Goal: Transaction & Acquisition: Download file/media

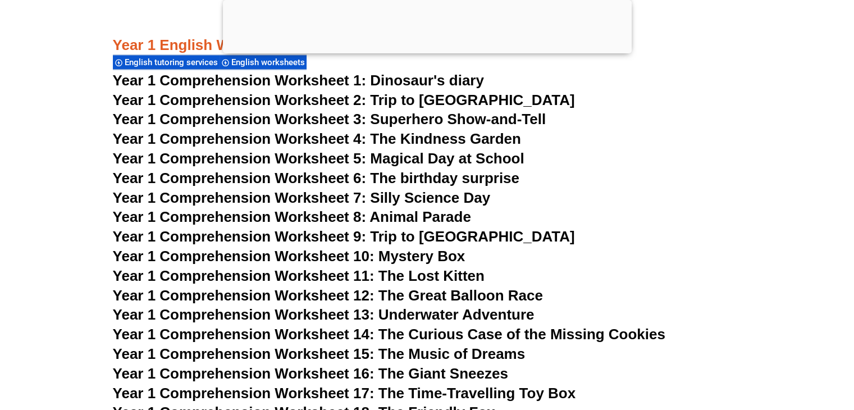
scroll to position [1529, 0]
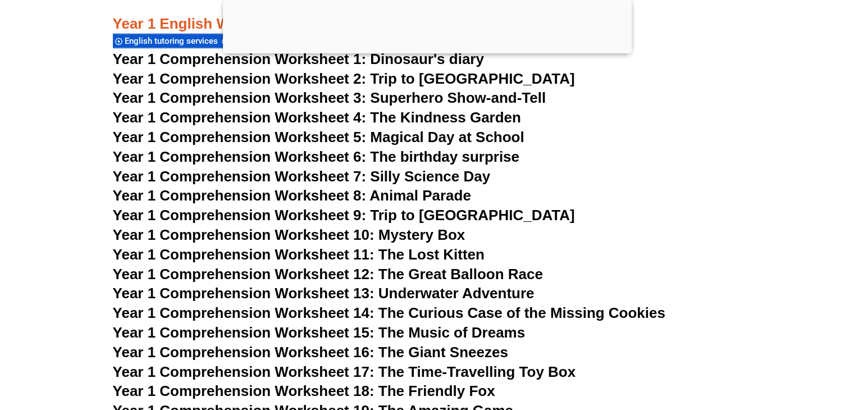
click at [326, 175] on span "Year 1 Comprehension Worksheet 7: Silly Science Day" at bounding box center [302, 176] width 378 height 17
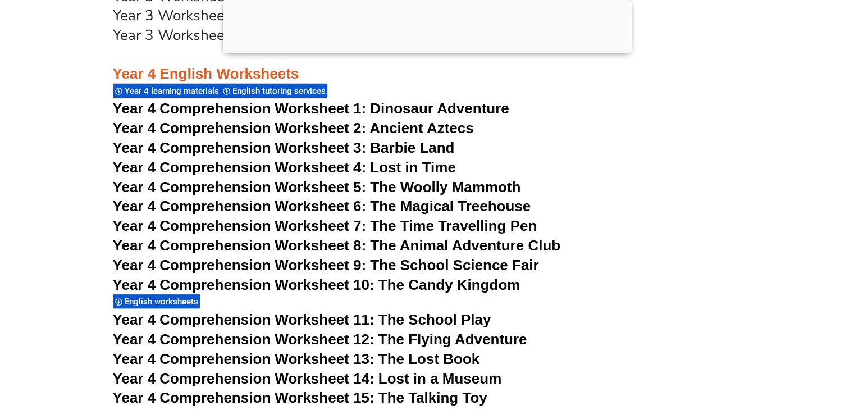
scroll to position [4583, 0]
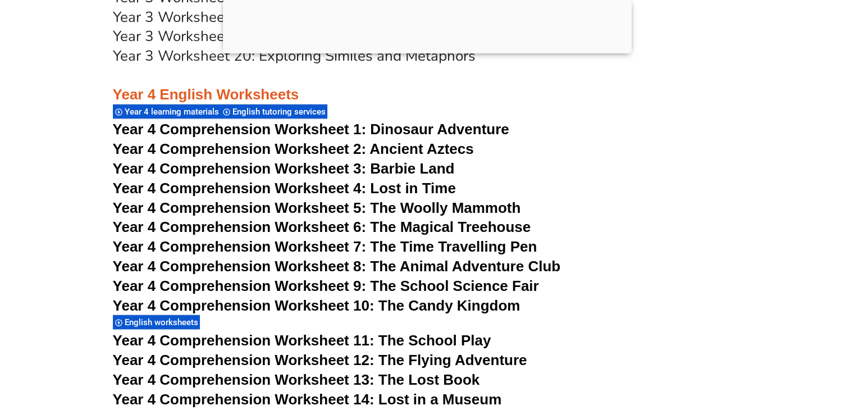
click at [331, 171] on span "Year 4 Comprehension Worksheet 3: Barbie Land" at bounding box center [284, 168] width 342 height 17
